Goal: Book appointment/travel/reservation

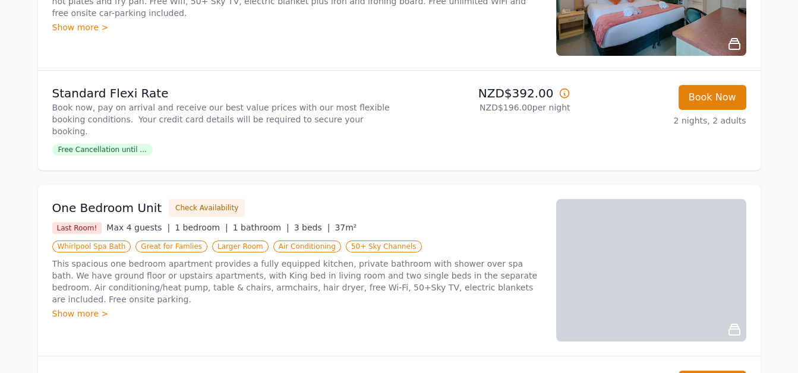
scroll to position [904, 0]
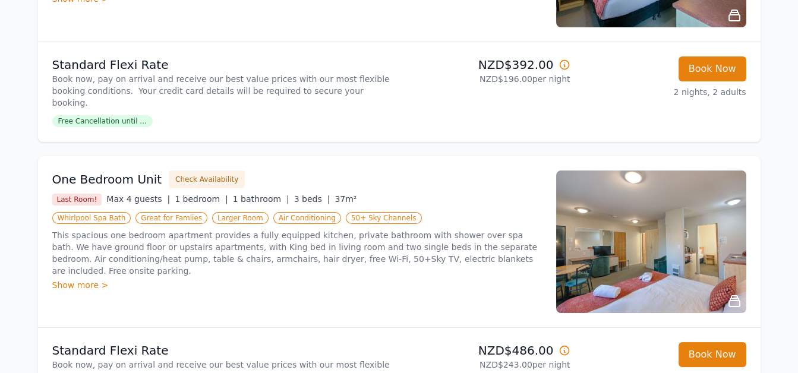
click at [597, 225] on img at bounding box center [651, 242] width 190 height 143
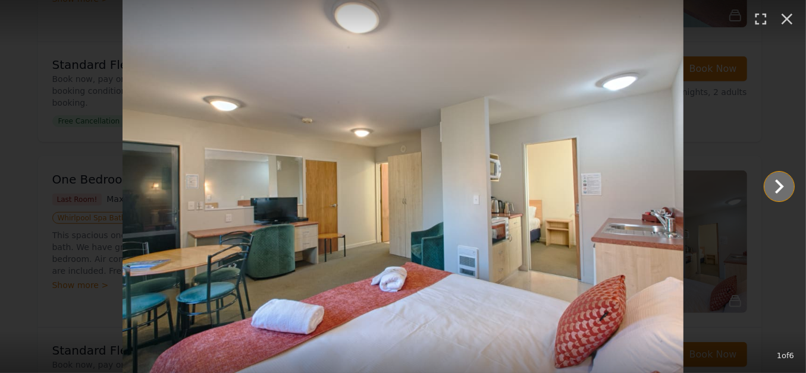
click at [787, 184] on icon "Show slide 2 of 6" at bounding box center [779, 186] width 29 height 29
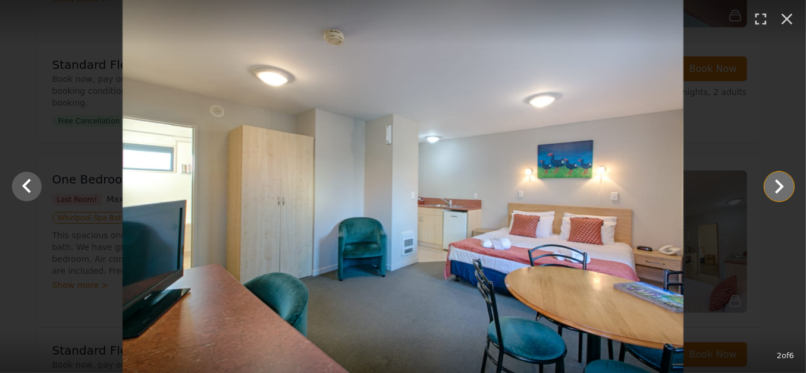
click at [787, 184] on icon "Show slide 3 of 6" at bounding box center [779, 186] width 29 height 29
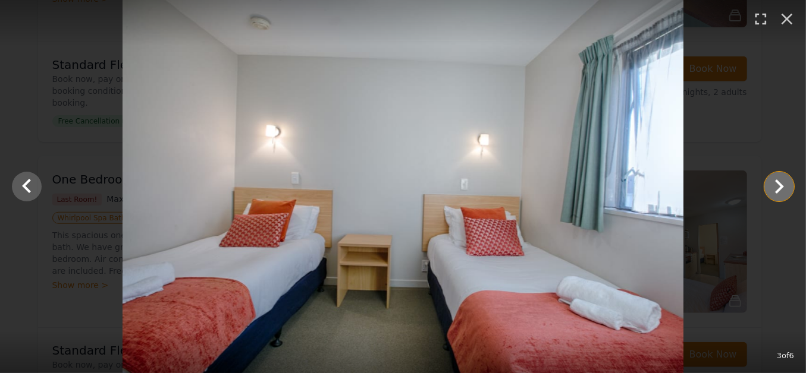
click at [787, 184] on icon "Show slide 4 of 6" at bounding box center [779, 186] width 29 height 29
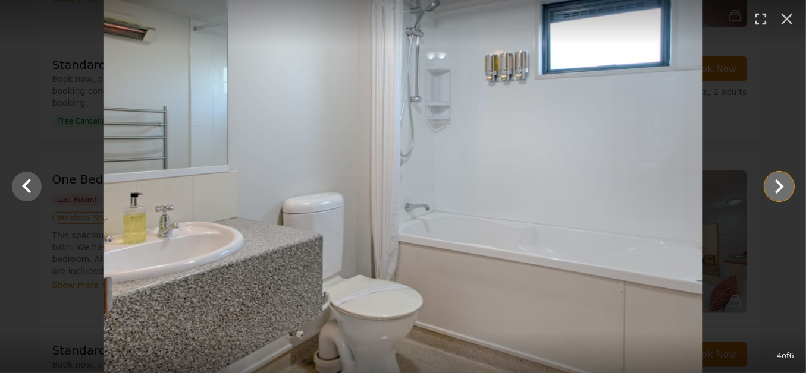
click at [787, 184] on icon "Show slide 5 of 6" at bounding box center [779, 186] width 29 height 29
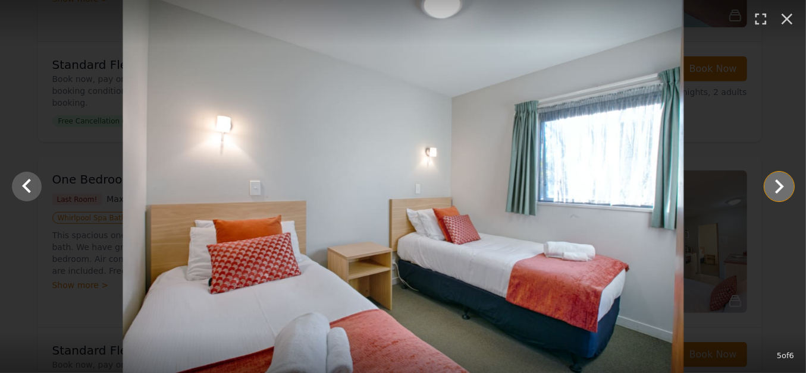
click at [787, 184] on icon "Show slide 6 of 6" at bounding box center [779, 186] width 29 height 29
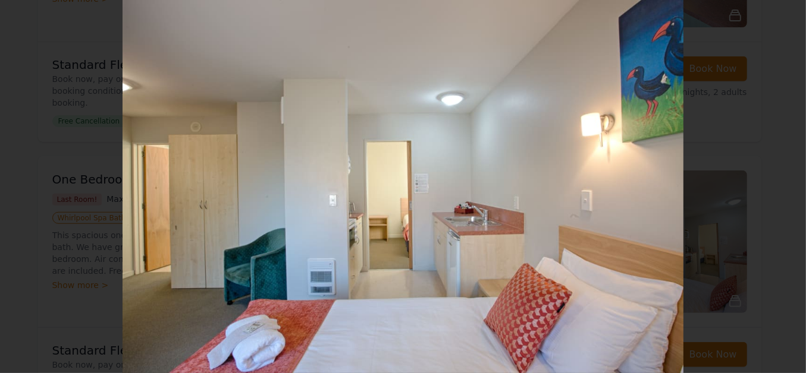
click at [787, 184] on div at bounding box center [403, 186] width 806 height 373
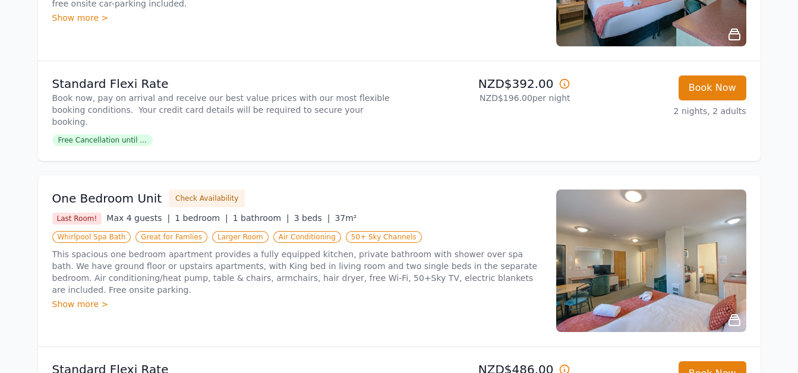
scroll to position [883, 0]
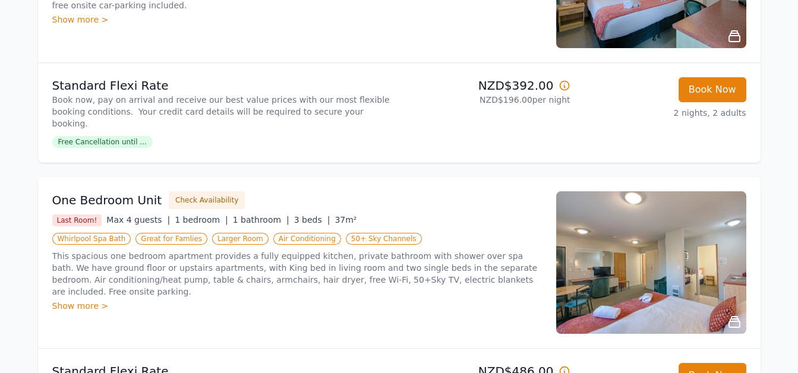
click at [87, 300] on div "Show more >" at bounding box center [297, 306] width 490 height 12
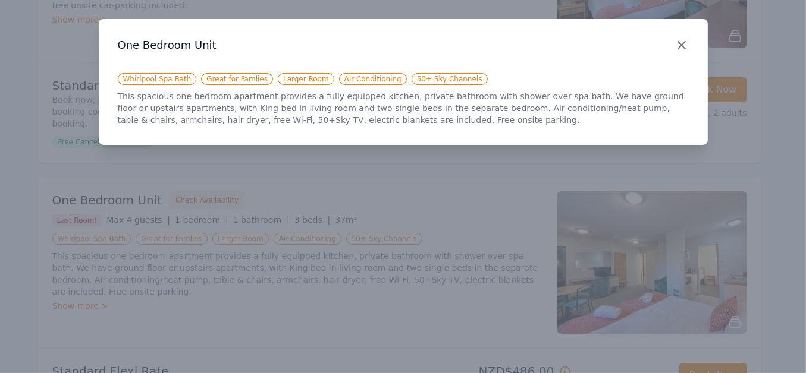
click at [681, 41] on icon "button" at bounding box center [681, 45] width 14 height 14
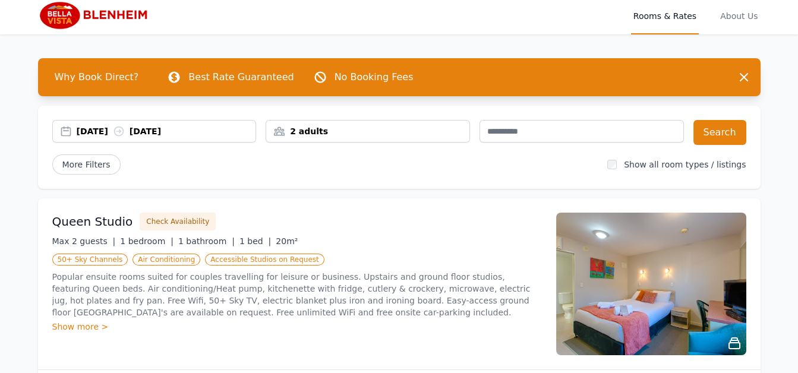
scroll to position [0, 0]
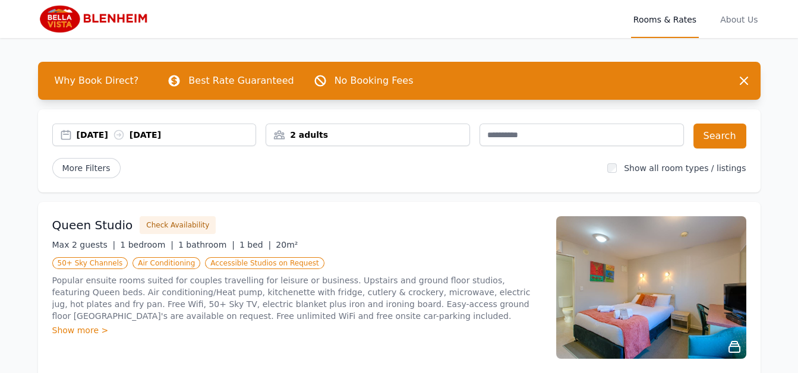
click at [62, 23] on img at bounding box center [95, 19] width 114 height 29
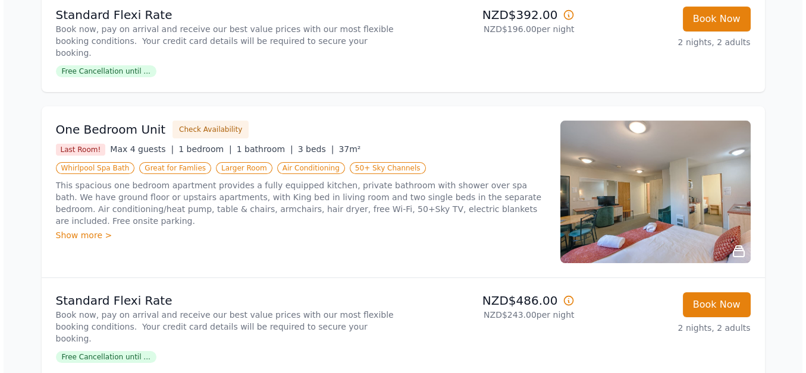
scroll to position [951, 0]
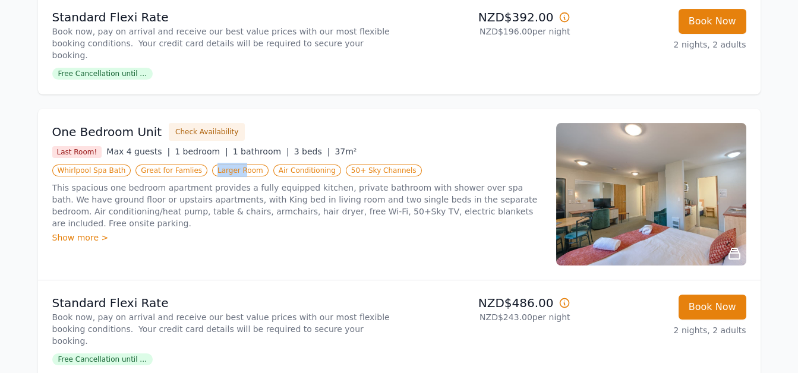
drag, startPoint x: 194, startPoint y: 121, endPoint x: 253, endPoint y: 138, distance: 61.2
click at [233, 134] on div "One Bedroom Unit Check Availability Last Room! Max 4 guests | 1 bedroom | 1 bat…" at bounding box center [297, 194] width 490 height 143
click at [642, 188] on img at bounding box center [651, 194] width 190 height 143
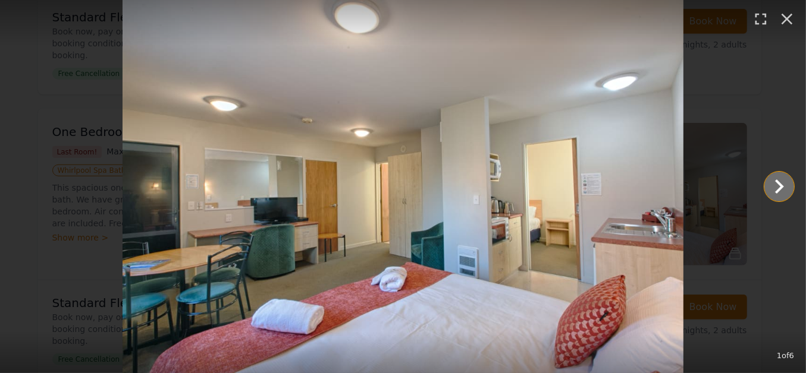
click at [773, 189] on icon "Show slide 2 of 6" at bounding box center [779, 186] width 29 height 29
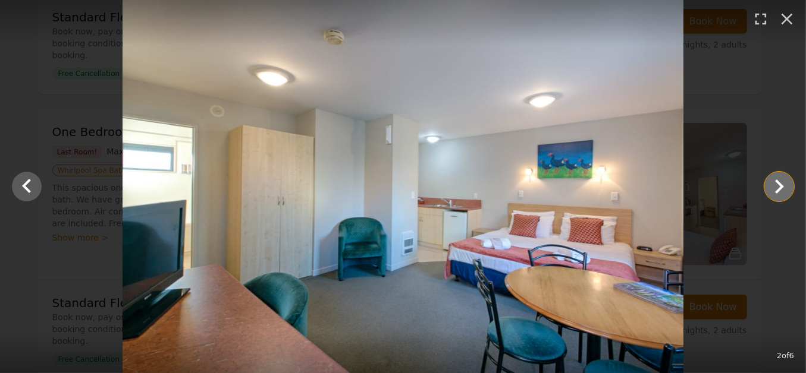
click at [775, 185] on icon "Show slide 3 of 6" at bounding box center [779, 186] width 29 height 29
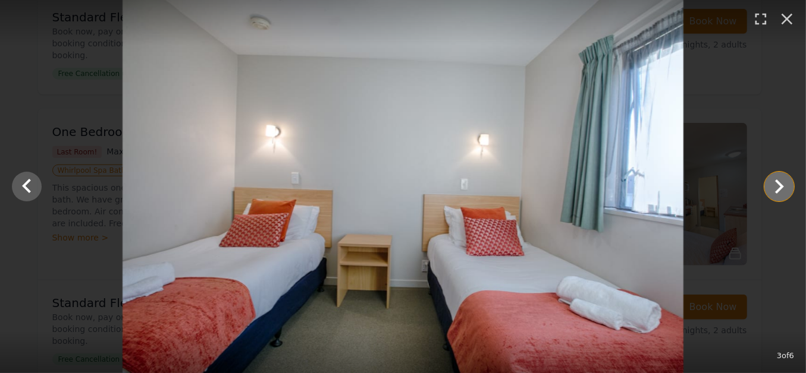
click at [769, 186] on icon "Show slide 4 of 6" at bounding box center [779, 186] width 29 height 29
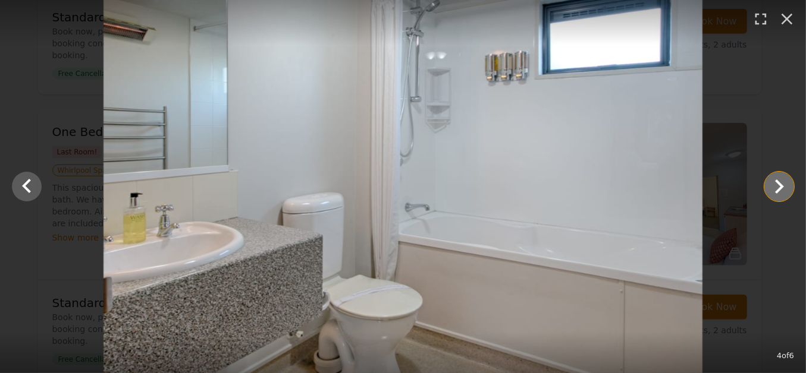
click at [769, 186] on icon "Show slide 5 of 6" at bounding box center [779, 186] width 29 height 29
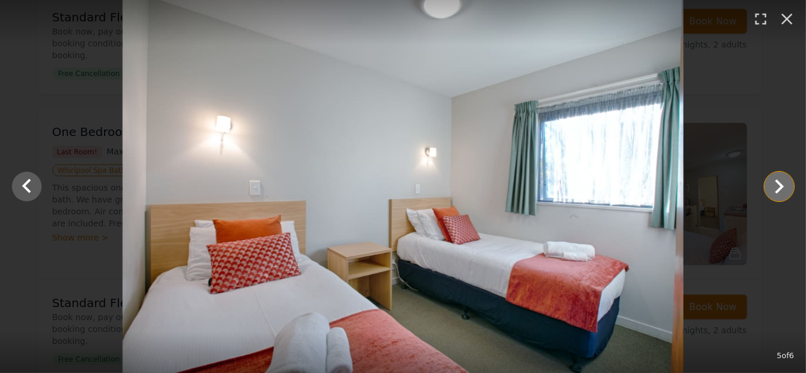
click at [769, 186] on icon "Show slide 6 of 6" at bounding box center [779, 186] width 29 height 29
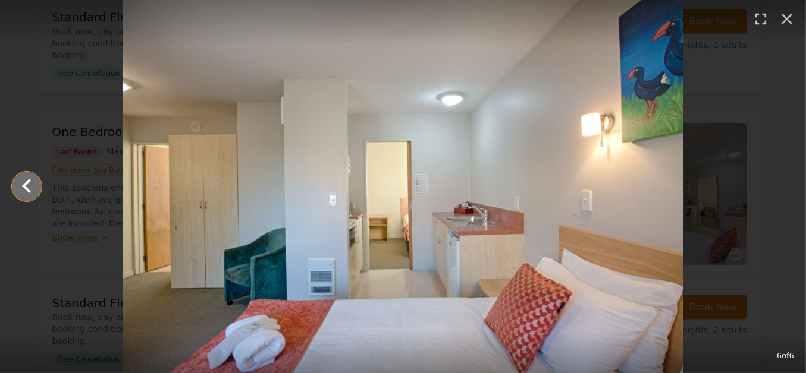
click at [26, 184] on icon "Show slide 5 of 6" at bounding box center [26, 186] width 9 height 14
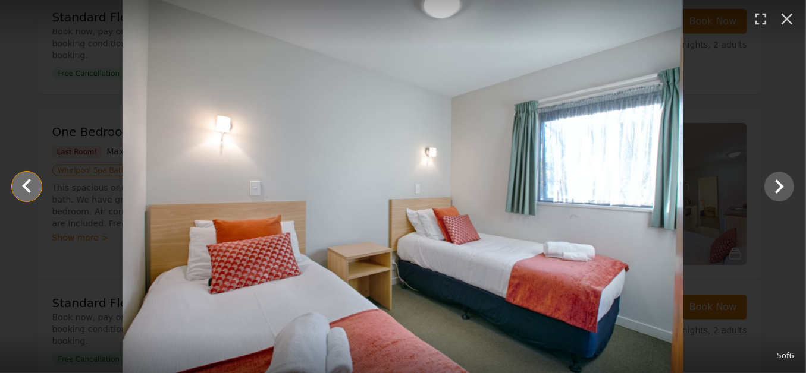
click at [26, 184] on icon "Show slide 4 of 6" at bounding box center [26, 186] width 9 height 14
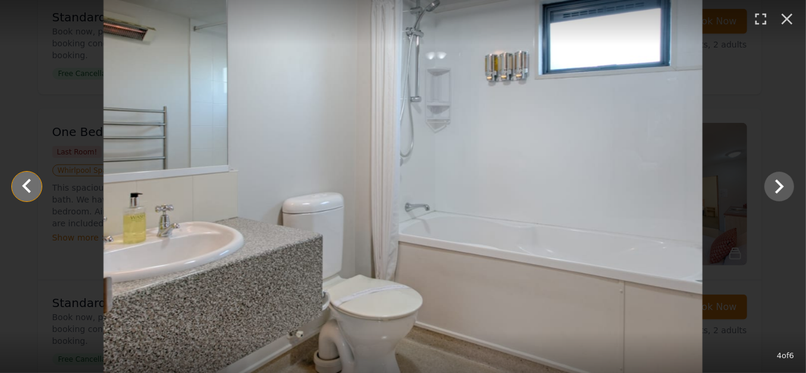
click at [26, 183] on icon "Show slide 3 of 6" at bounding box center [26, 186] width 9 height 14
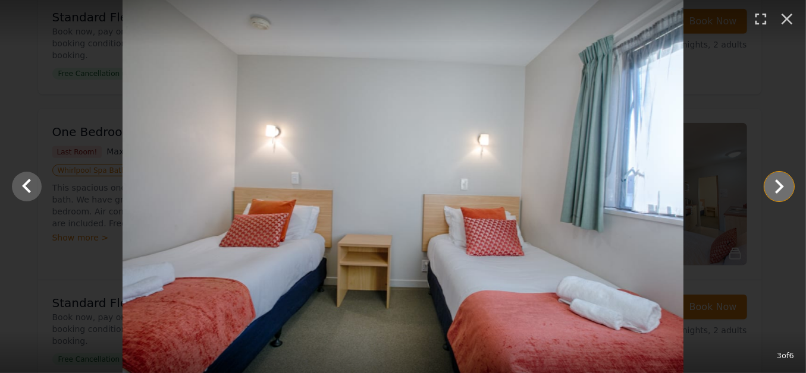
click at [783, 188] on icon "Show slide 4 of 6" at bounding box center [779, 186] width 29 height 29
